Goal: Information Seeking & Learning: Learn about a topic

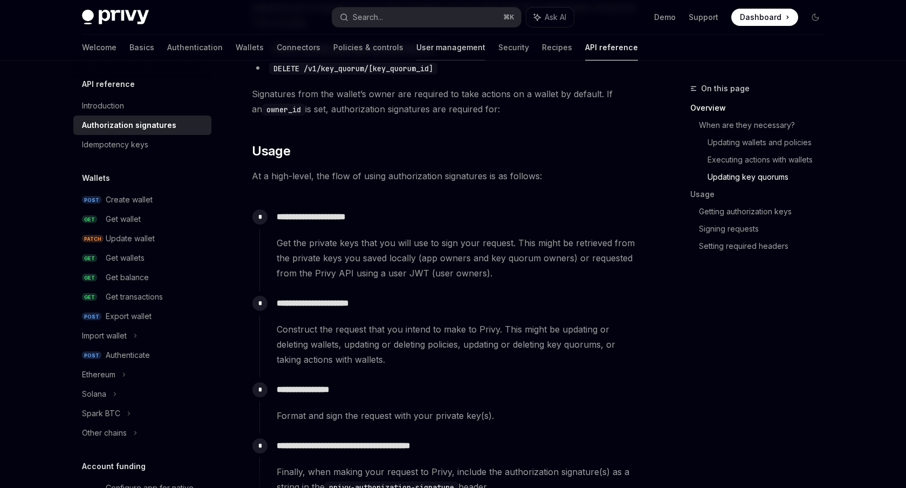
scroll to position [895, 0]
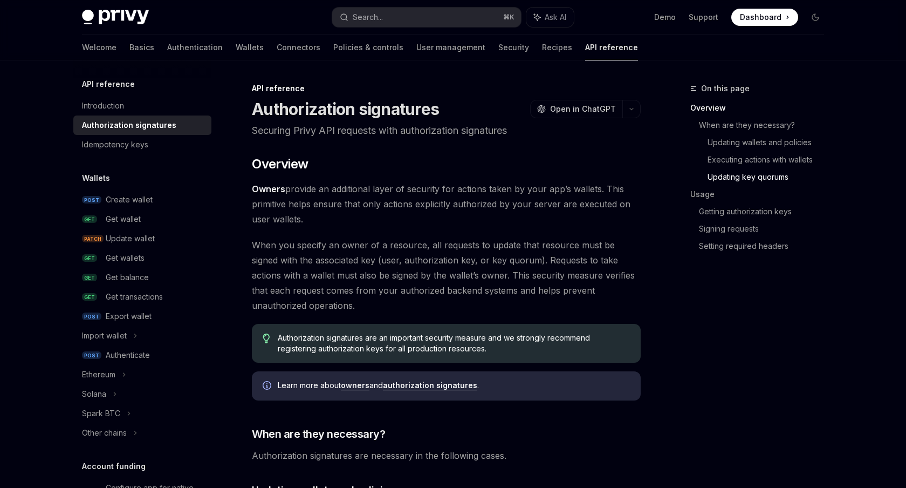
scroll to position [895, 0]
